Goal: Register for event/course

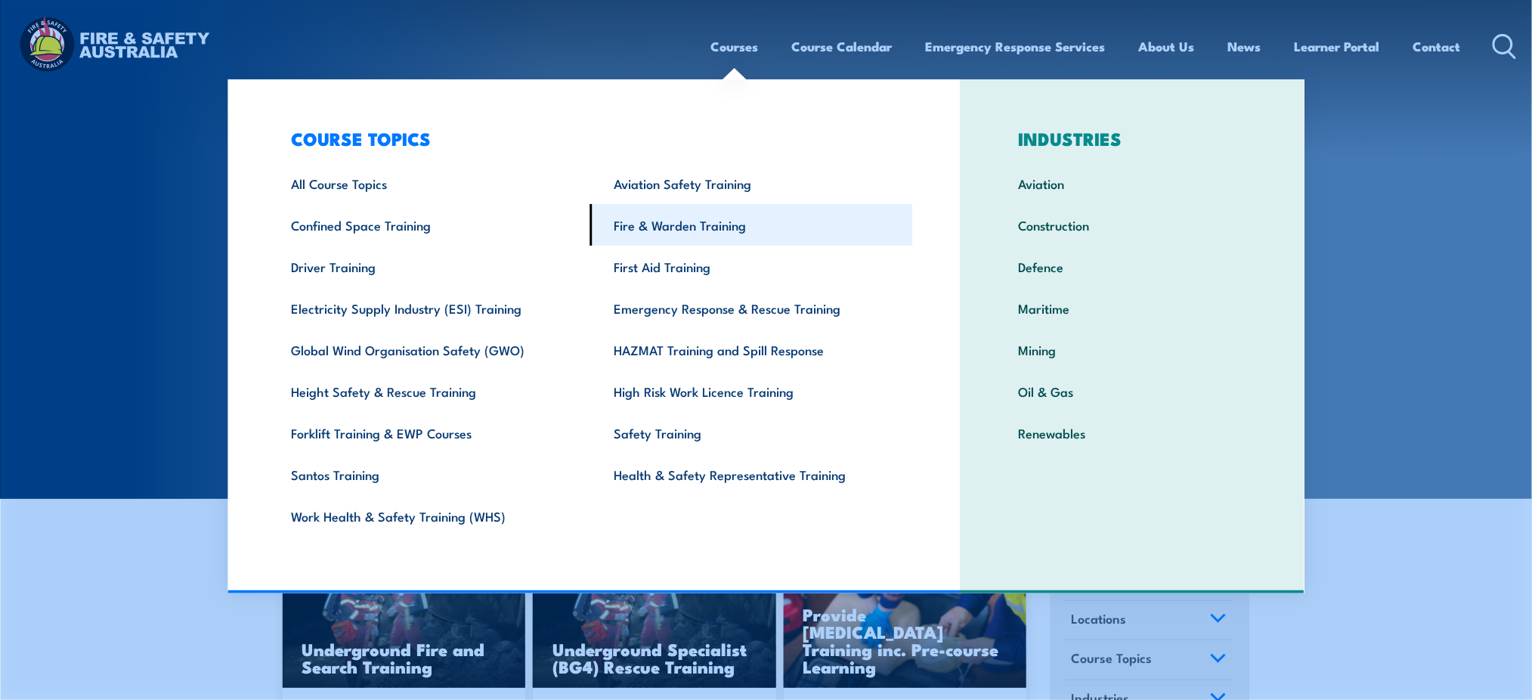
click at [632, 224] on link "Fire & Warden Training" at bounding box center [751, 225] width 323 height 42
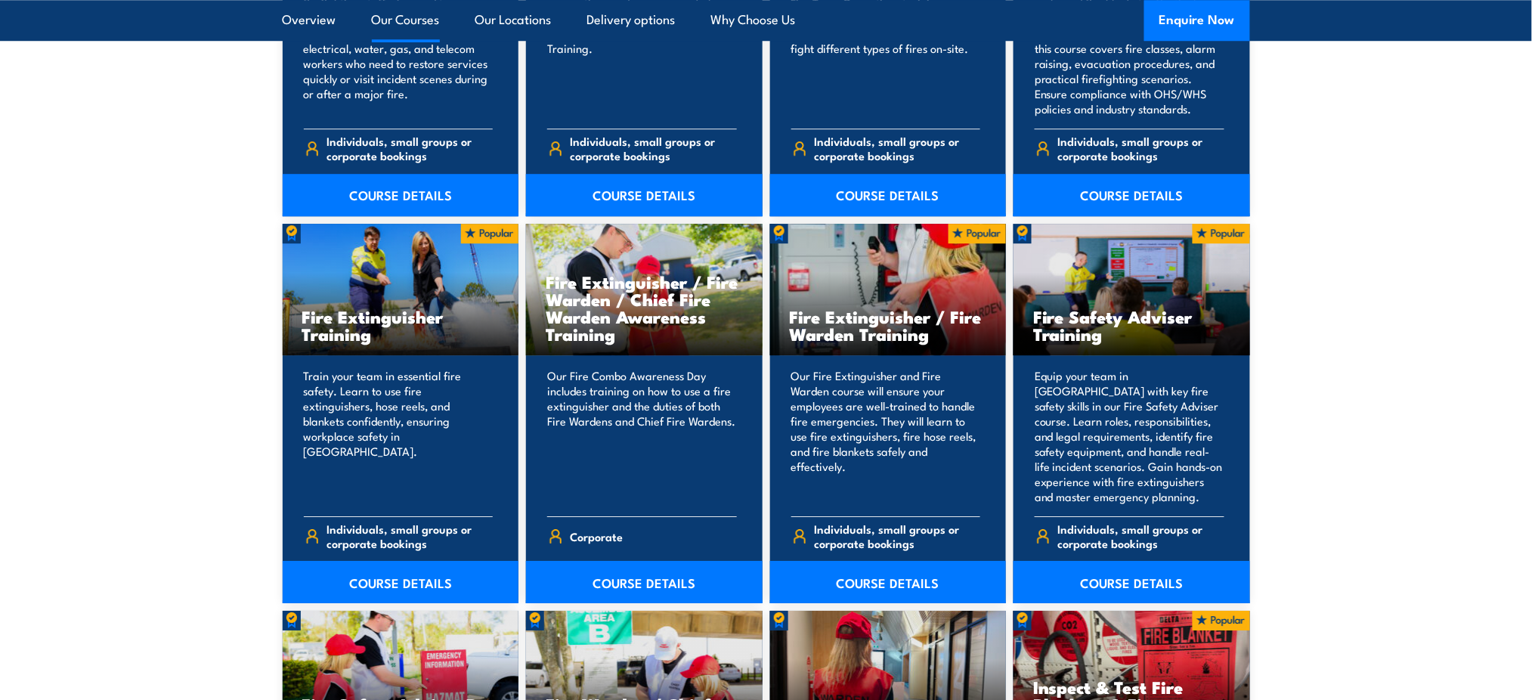
scroll to position [1549, 0]
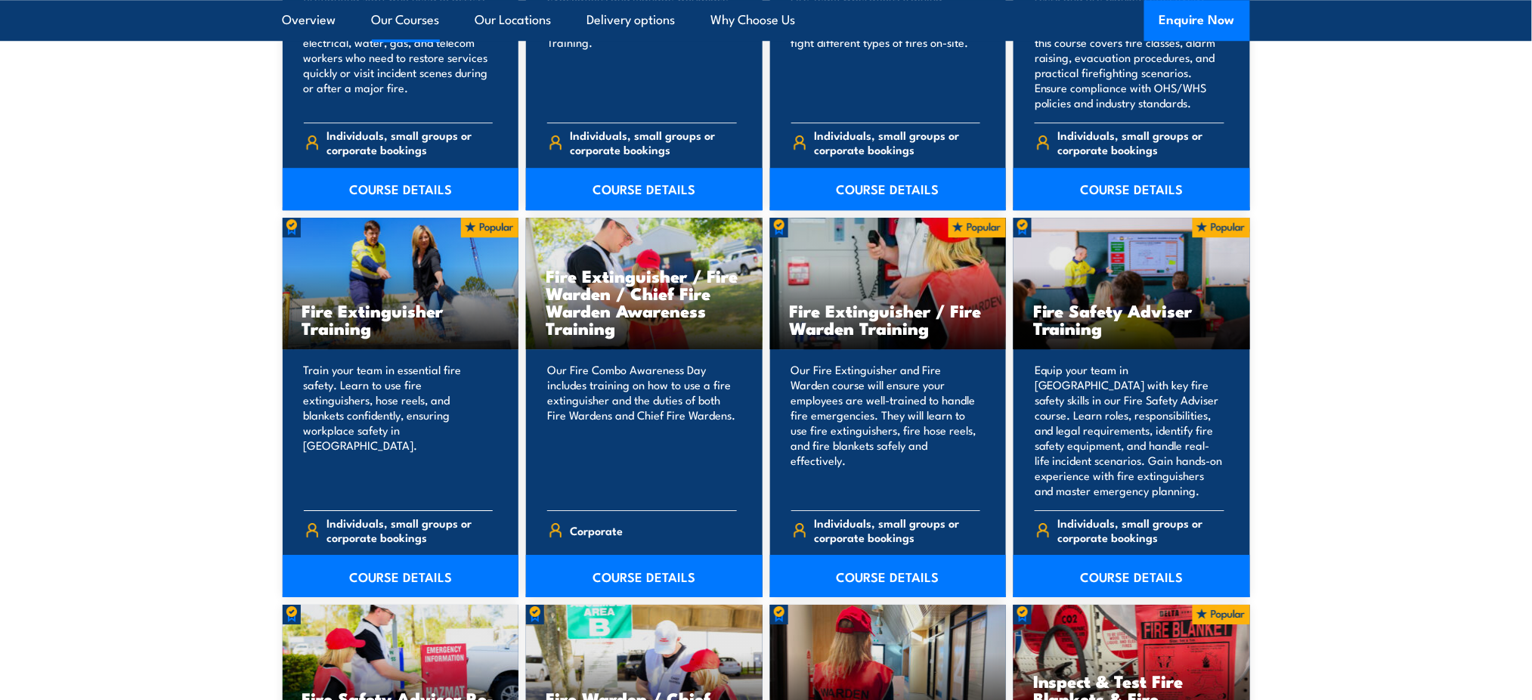
click at [364, 322] on h3 "Fire Extinguisher Training" at bounding box center [400, 319] width 197 height 35
click at [431, 570] on link "COURSE DETAILS" at bounding box center [401, 576] width 237 height 42
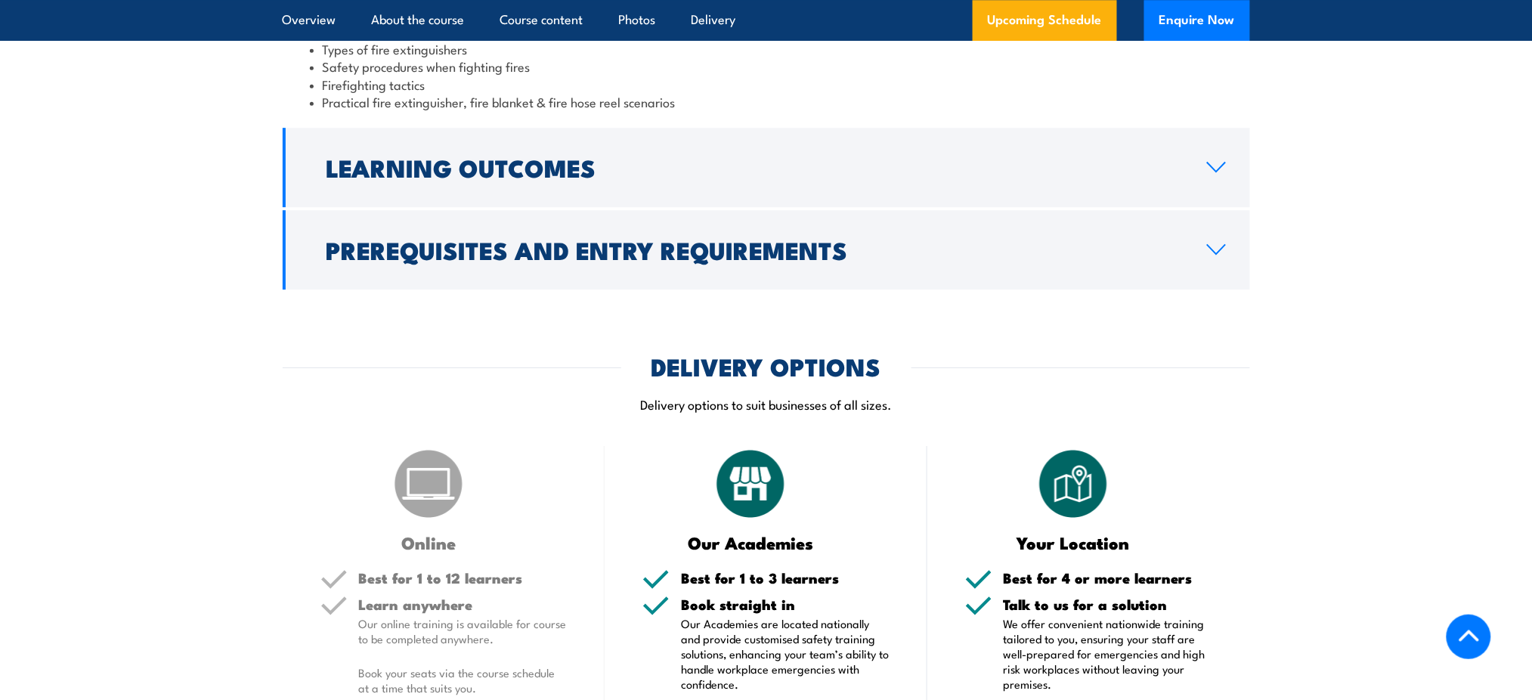
scroll to position [1701, 0]
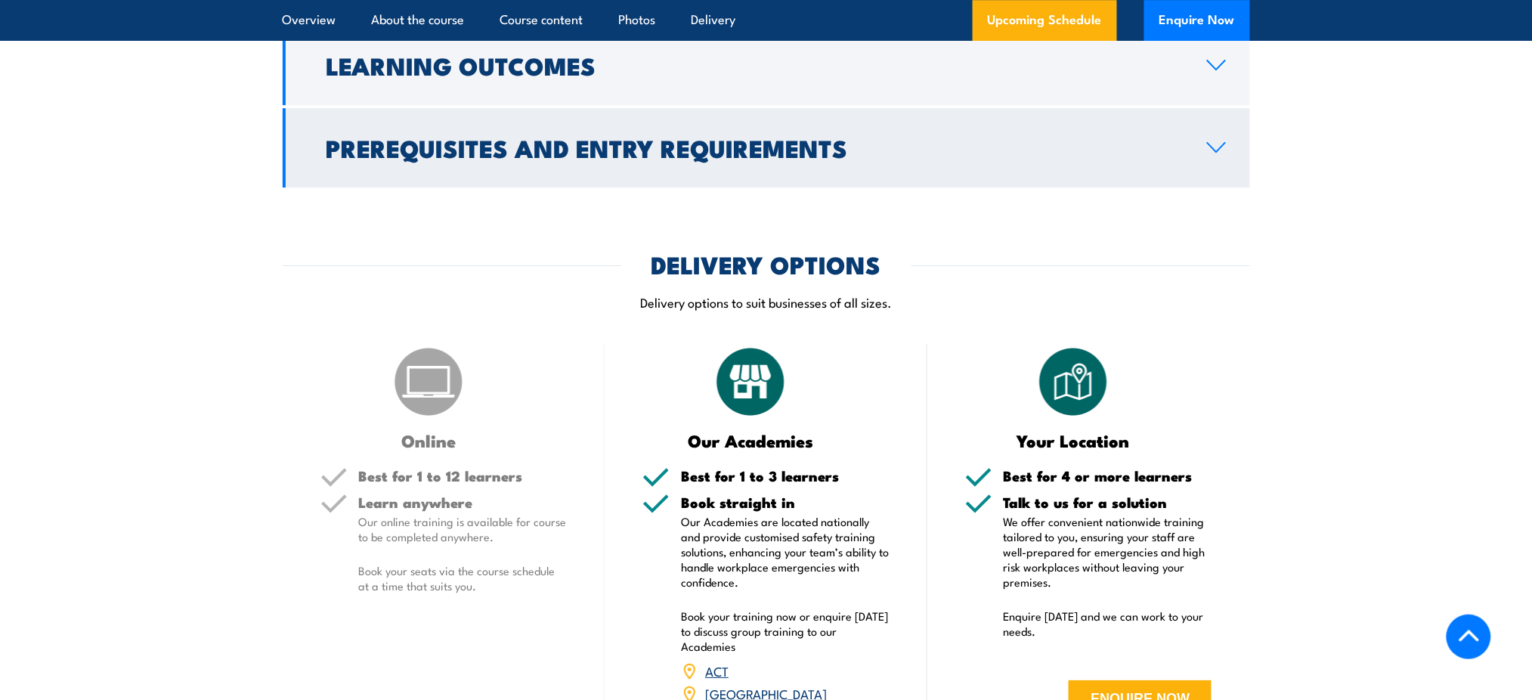
click at [1210, 145] on icon at bounding box center [1216, 147] width 17 height 9
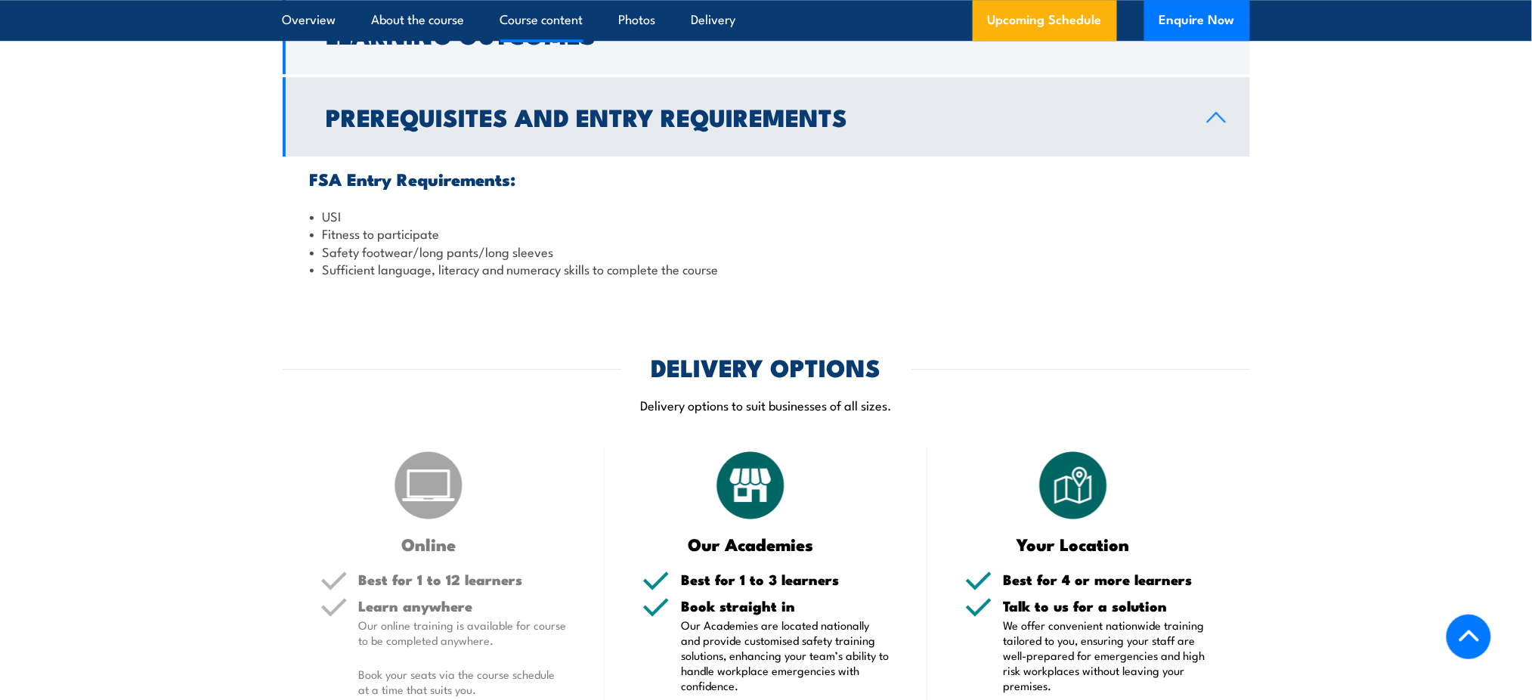
scroll to position [1558, 0]
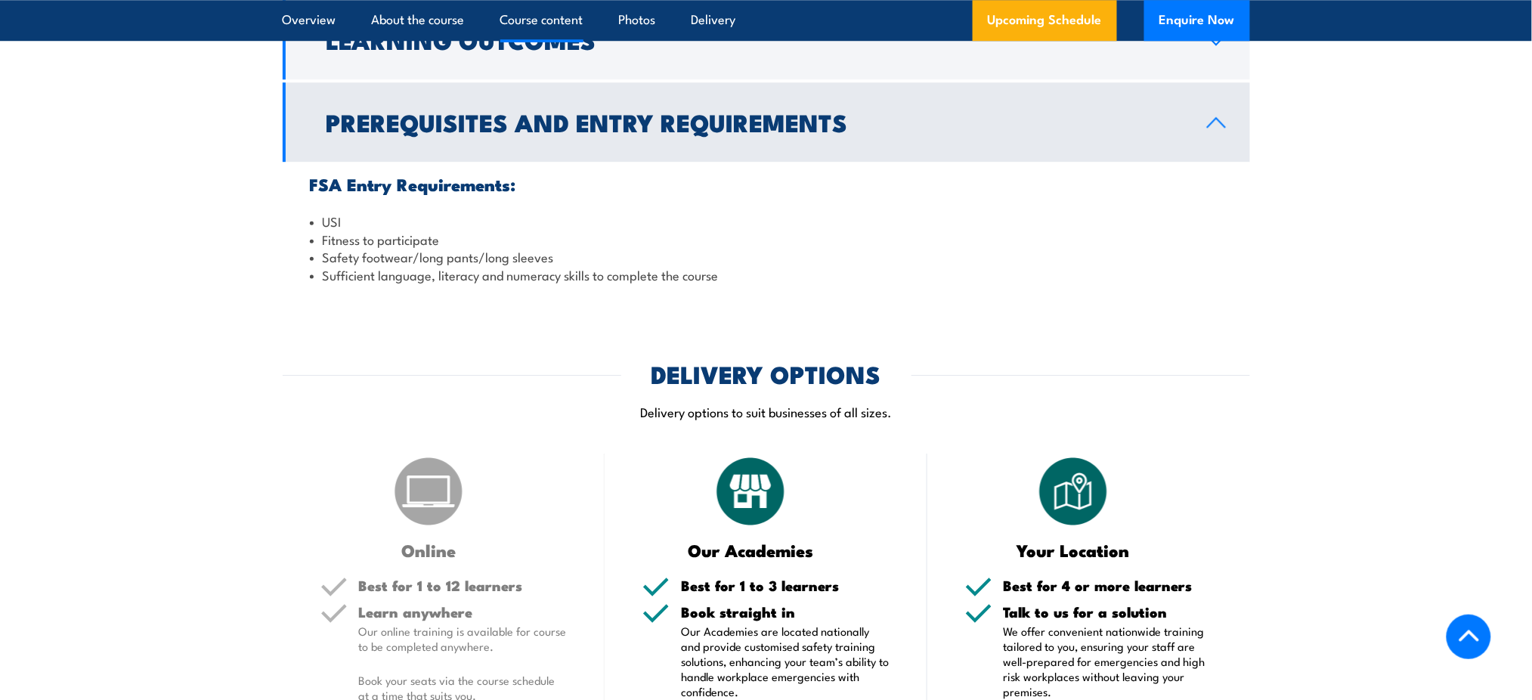
click at [1210, 145] on link "Prerequisites and Entry Requirements" at bounding box center [766, 121] width 967 height 79
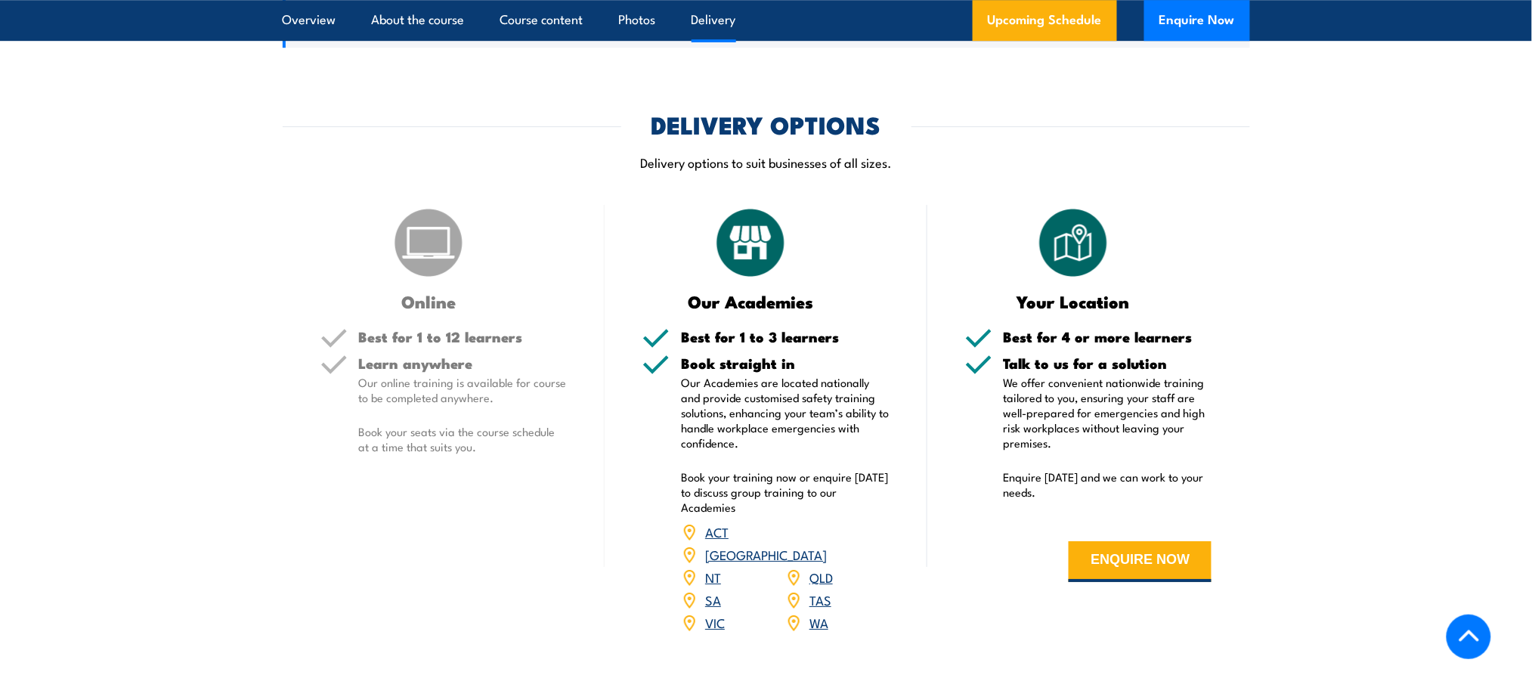
scroll to position [1682, 0]
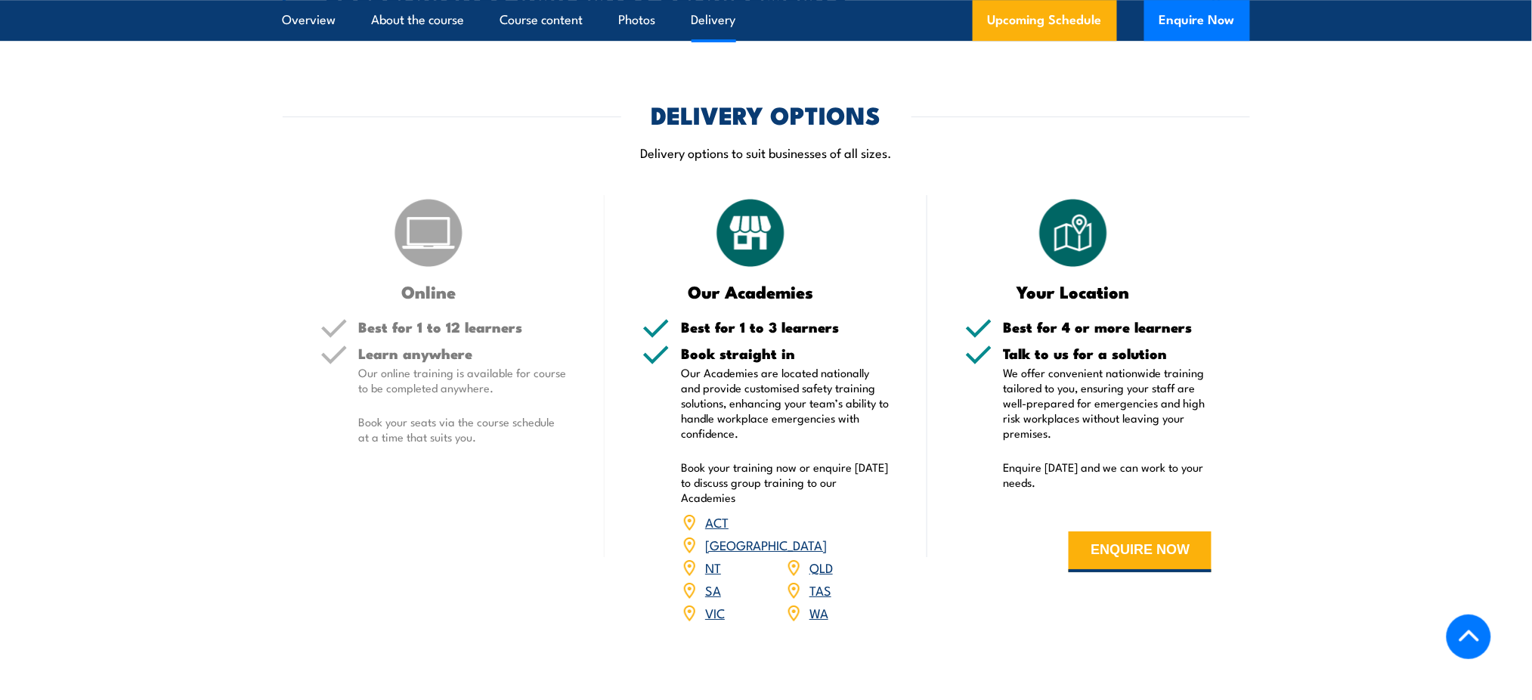
click at [817, 603] on link "WA" at bounding box center [818, 612] width 19 height 18
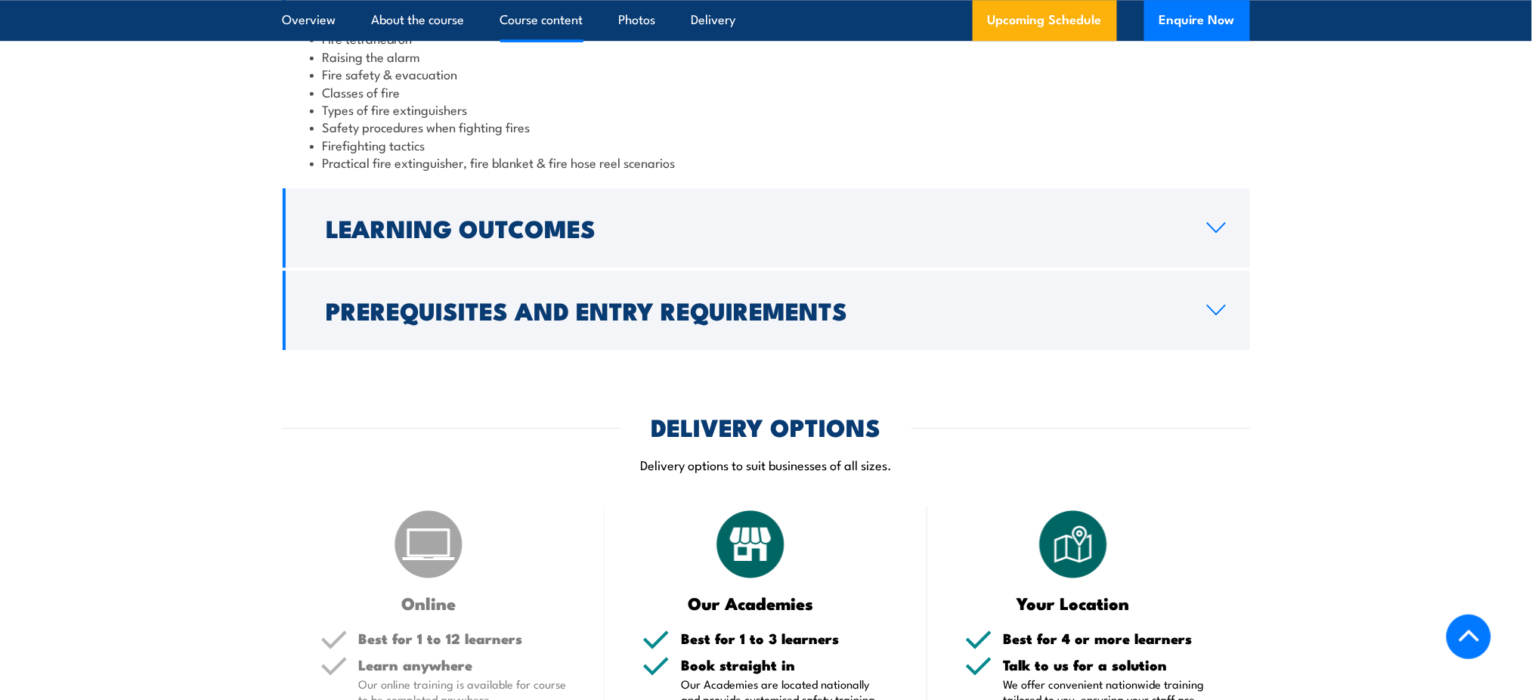
scroll to position [1486, 0]
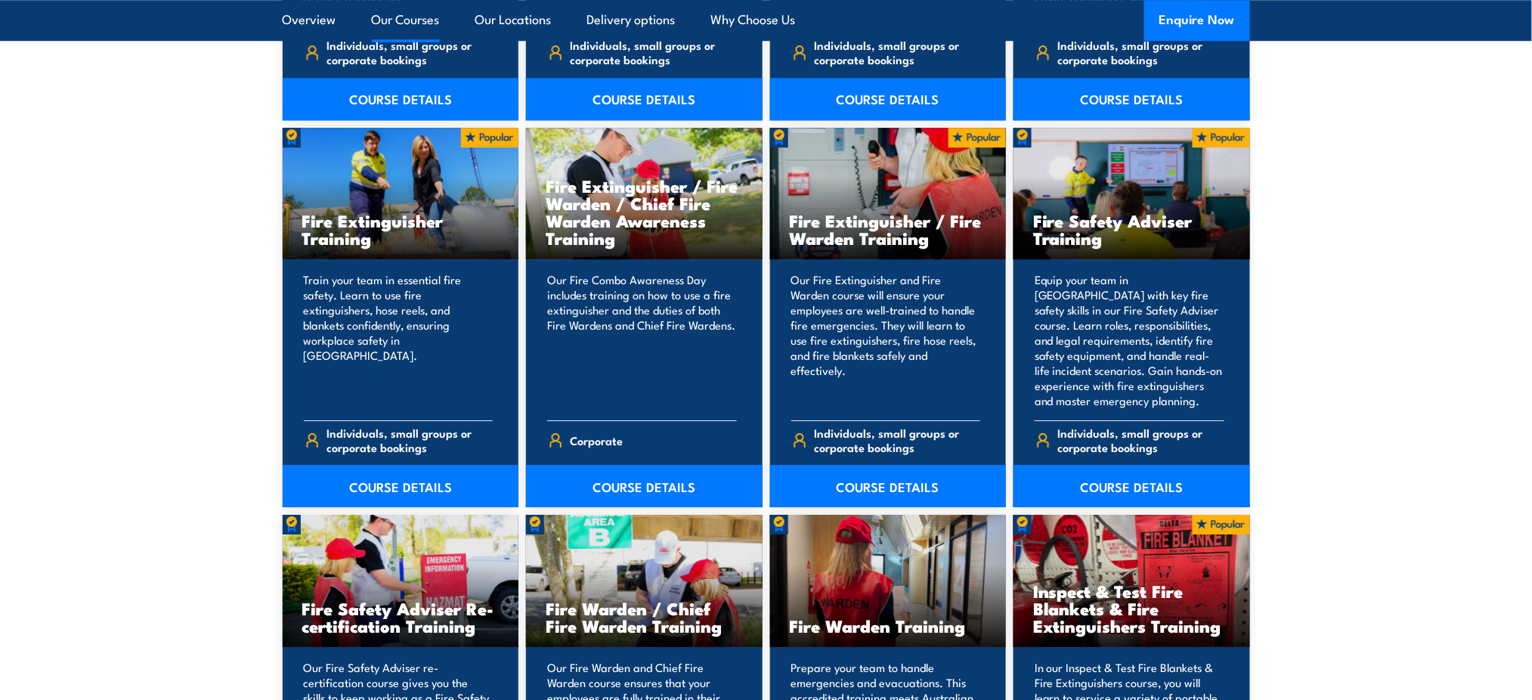
scroll to position [1549, 0]
